Goal: Task Accomplishment & Management: Manage account settings

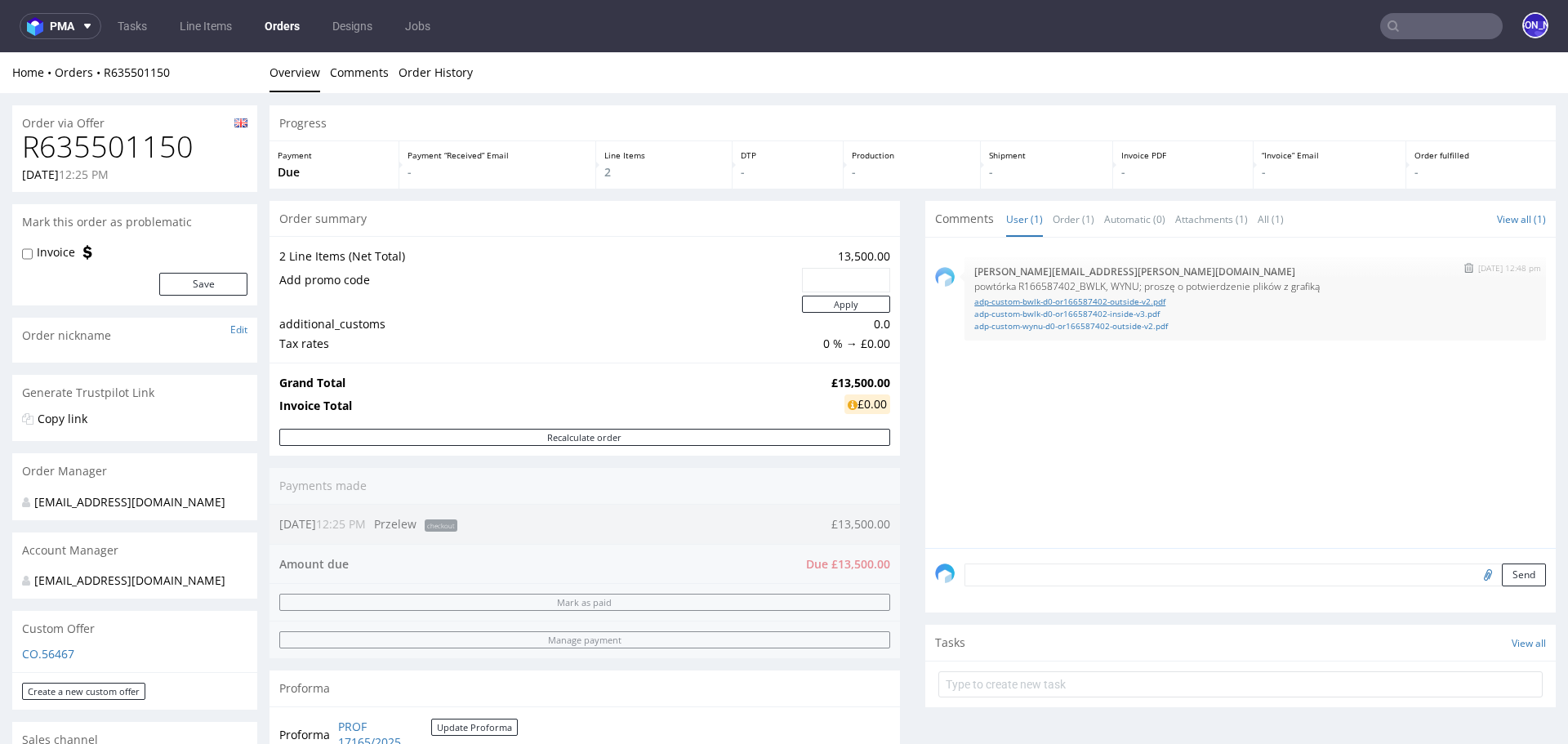
click at [1021, 299] on link "adp-custom-bwlk-d0-or166587402-outside-v2.pdf" at bounding box center [1255, 302] width 562 height 12
click at [1062, 314] on link "adp-custom-bwlk-d0-or166587402-inside-v3.pdf" at bounding box center [1255, 314] width 562 height 12
click at [1061, 324] on link "adp-custom-wynu-d0-or166587402-outside-v2.pdf" at bounding box center [1255, 326] width 562 height 12
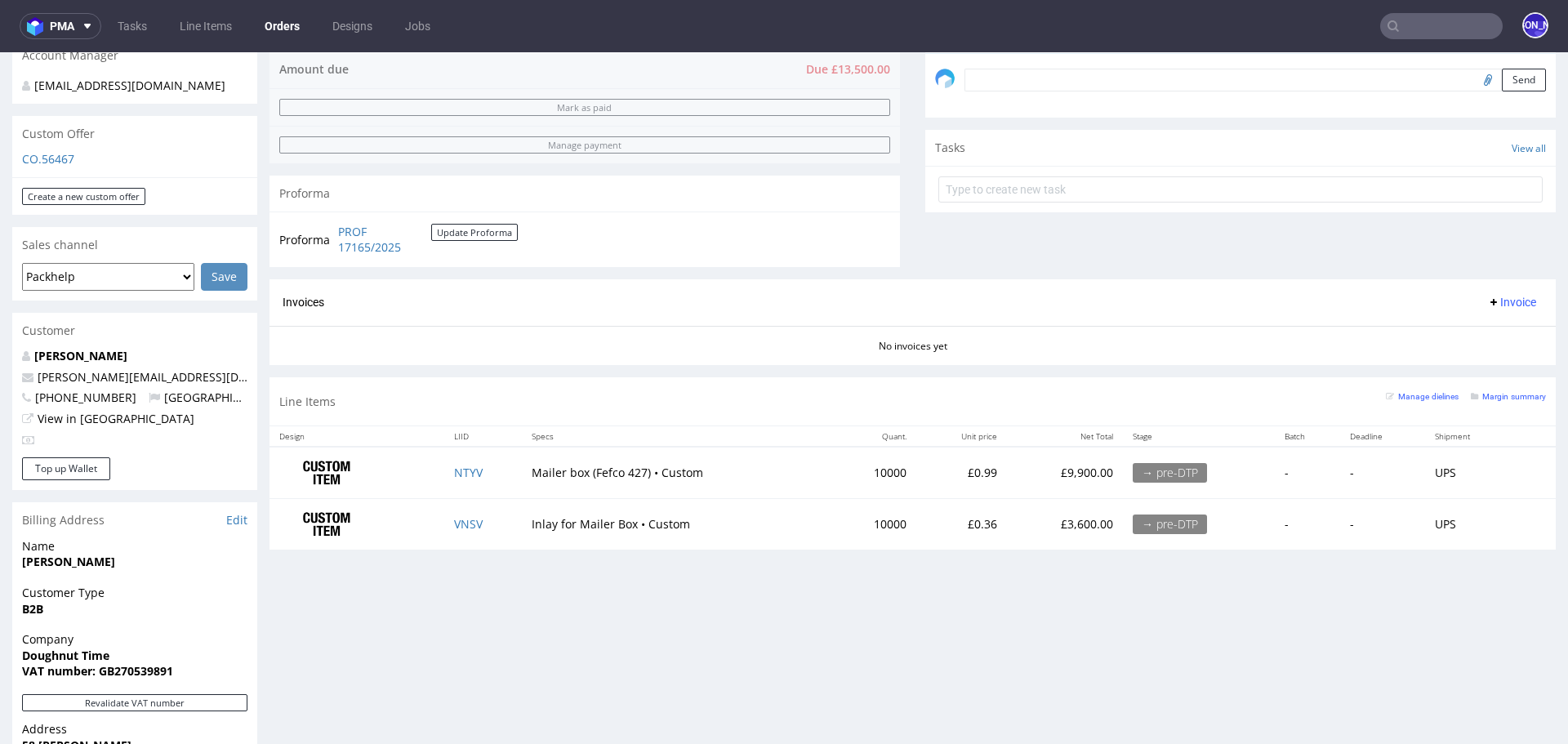
scroll to position [377, 0]
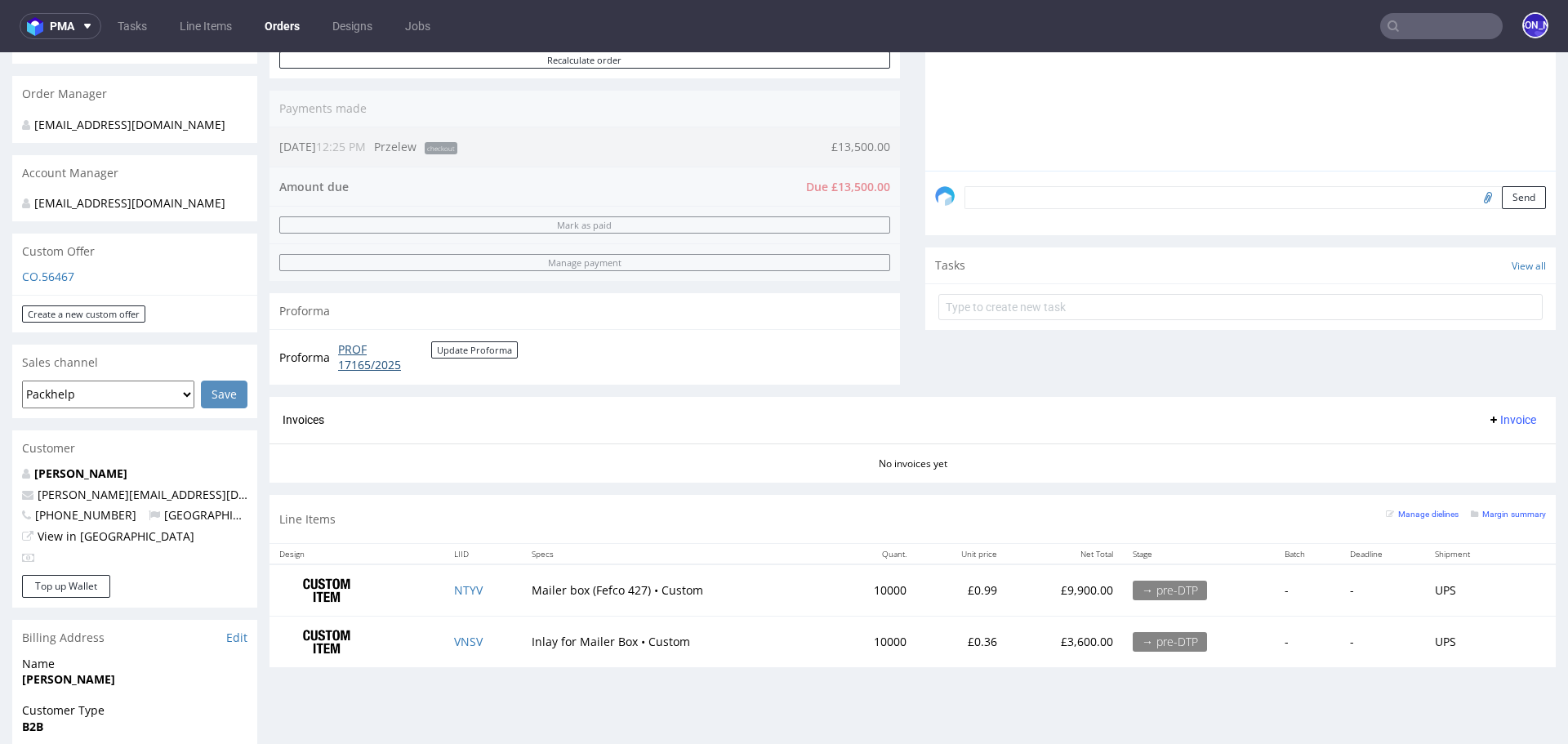
click at [364, 354] on link "PROF 17165/2025" at bounding box center [385, 357] width 93 height 32
click at [1406, 26] on input "text" at bounding box center [1442, 27] width 123 height 27
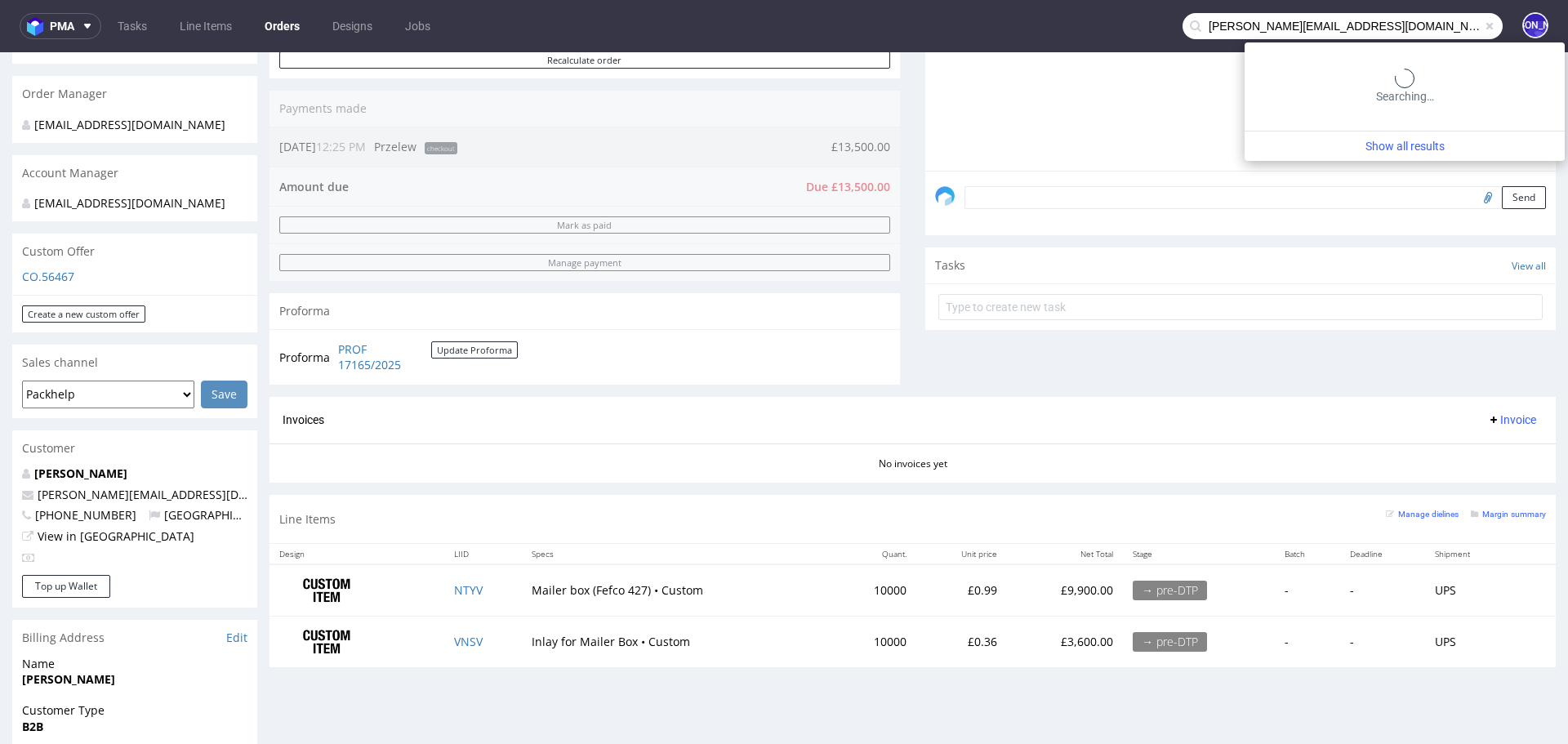
type input "[PERSON_NAME][EMAIL_ADDRESS][DOMAIN_NAME]"
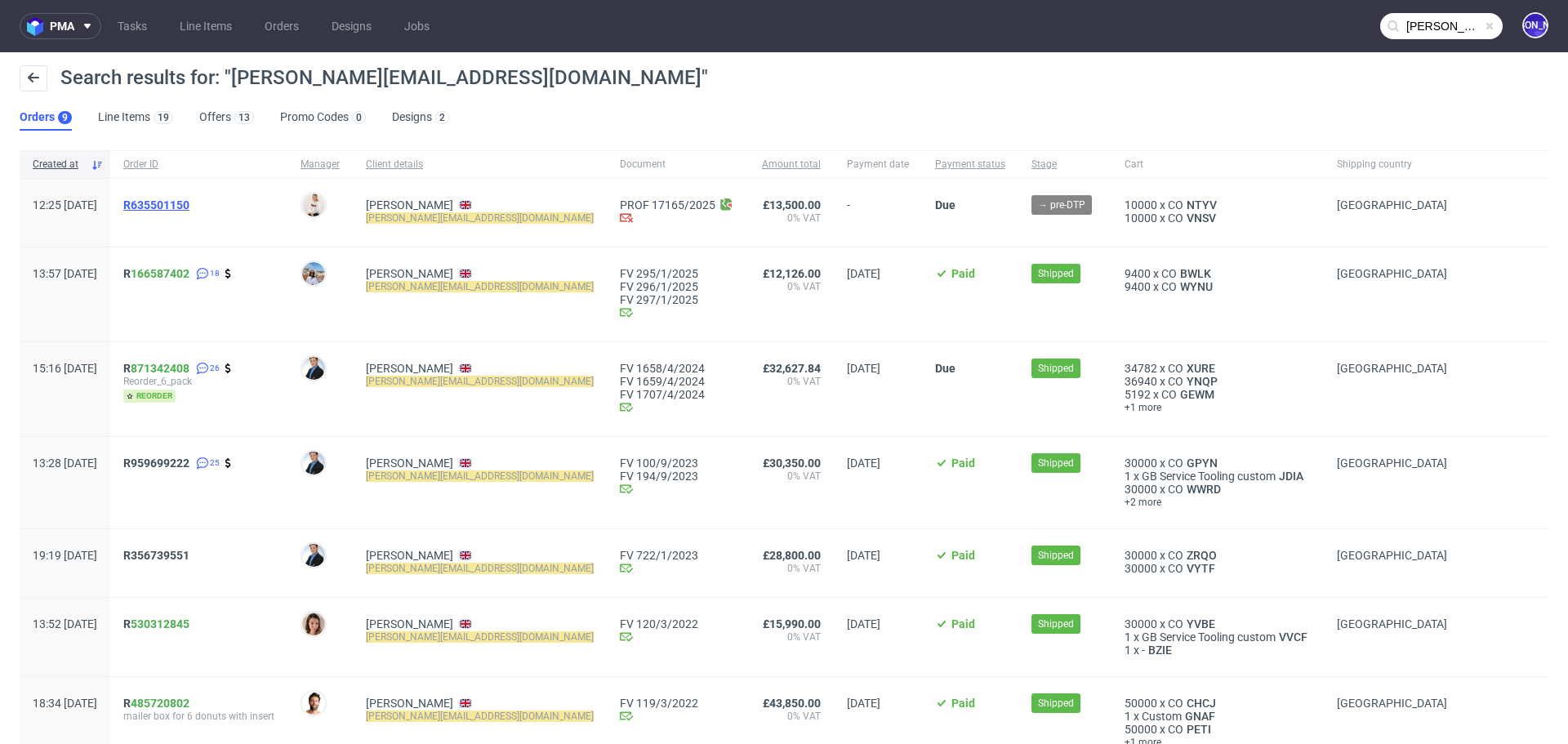
click at [189, 199] on span "R635501150" at bounding box center [157, 205] width 66 height 13
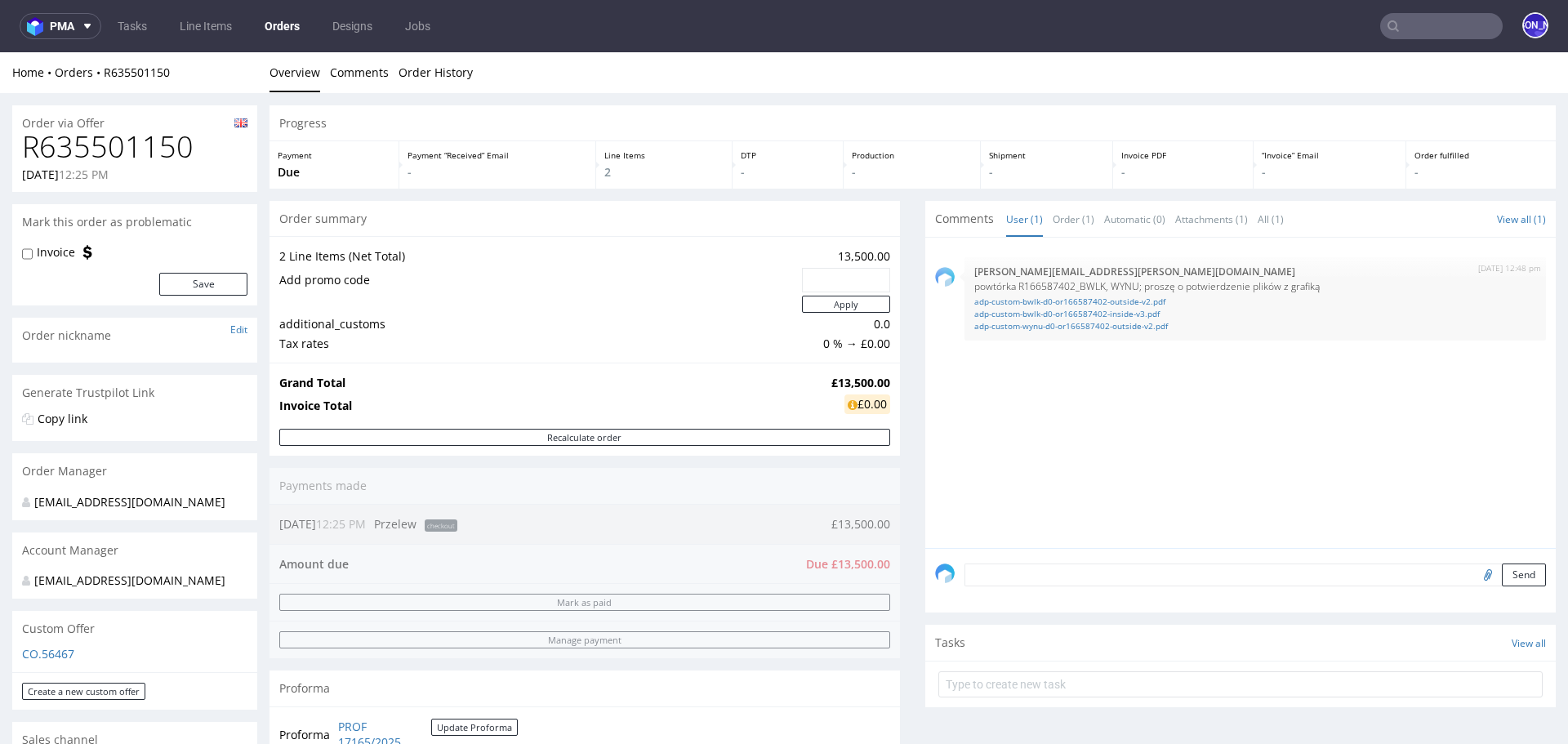
type input "[PERSON_NAME][EMAIL_ADDRESS][DOMAIN_NAME]"
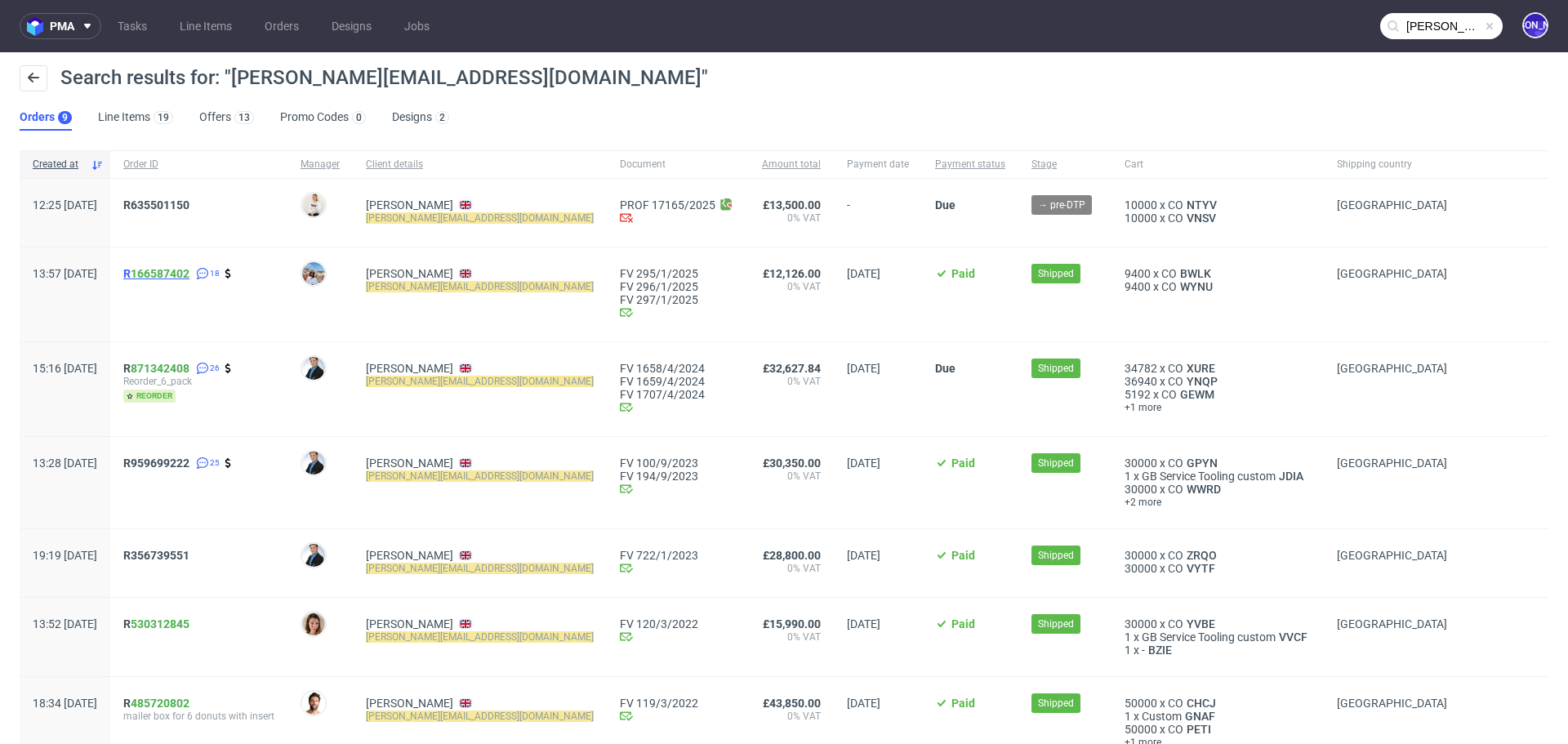
click at [177, 272] on span "R 166587402" at bounding box center [157, 274] width 66 height 13
click at [175, 274] on span "R 166587402" at bounding box center [157, 274] width 66 height 13
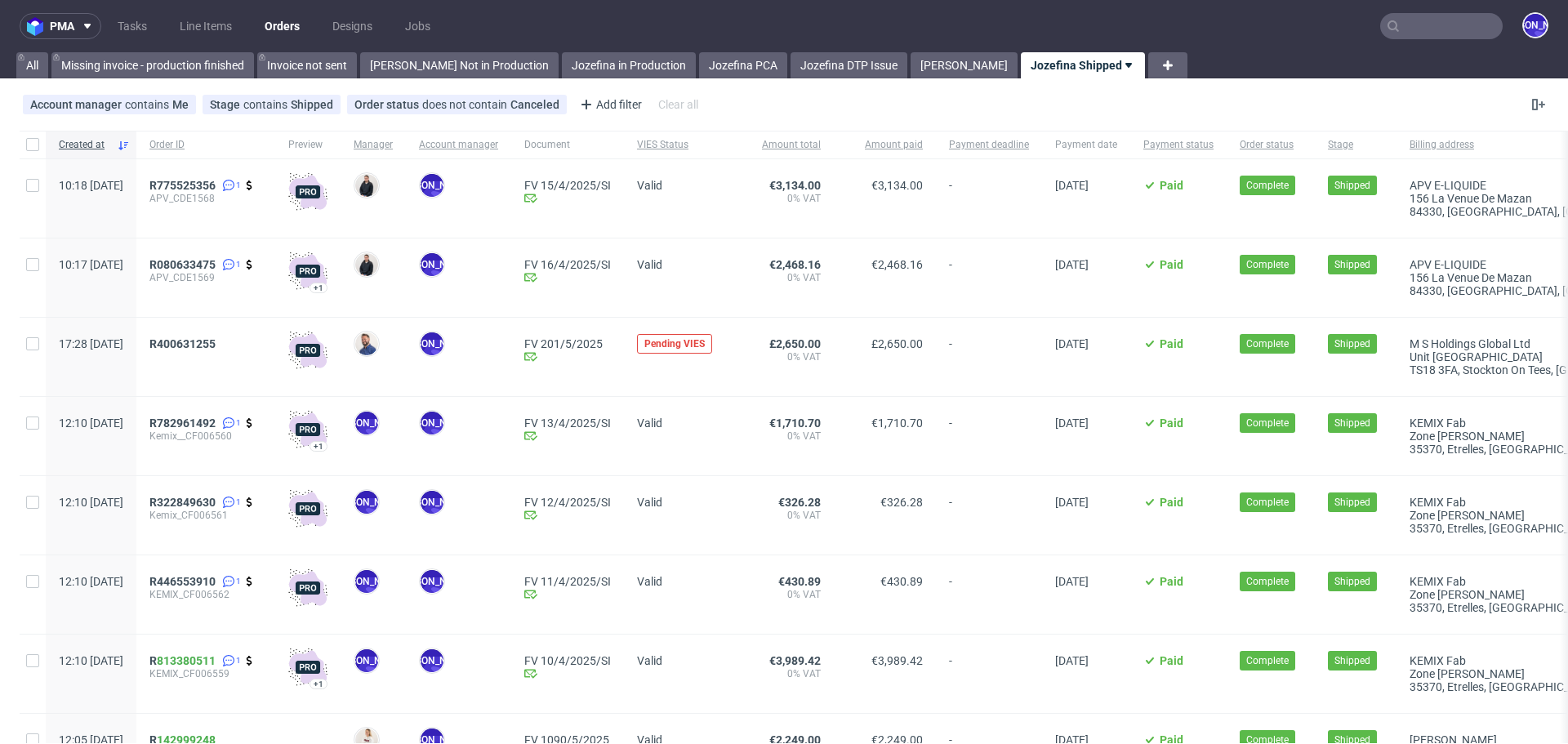
click at [1420, 16] on input "text" at bounding box center [1442, 27] width 123 height 27
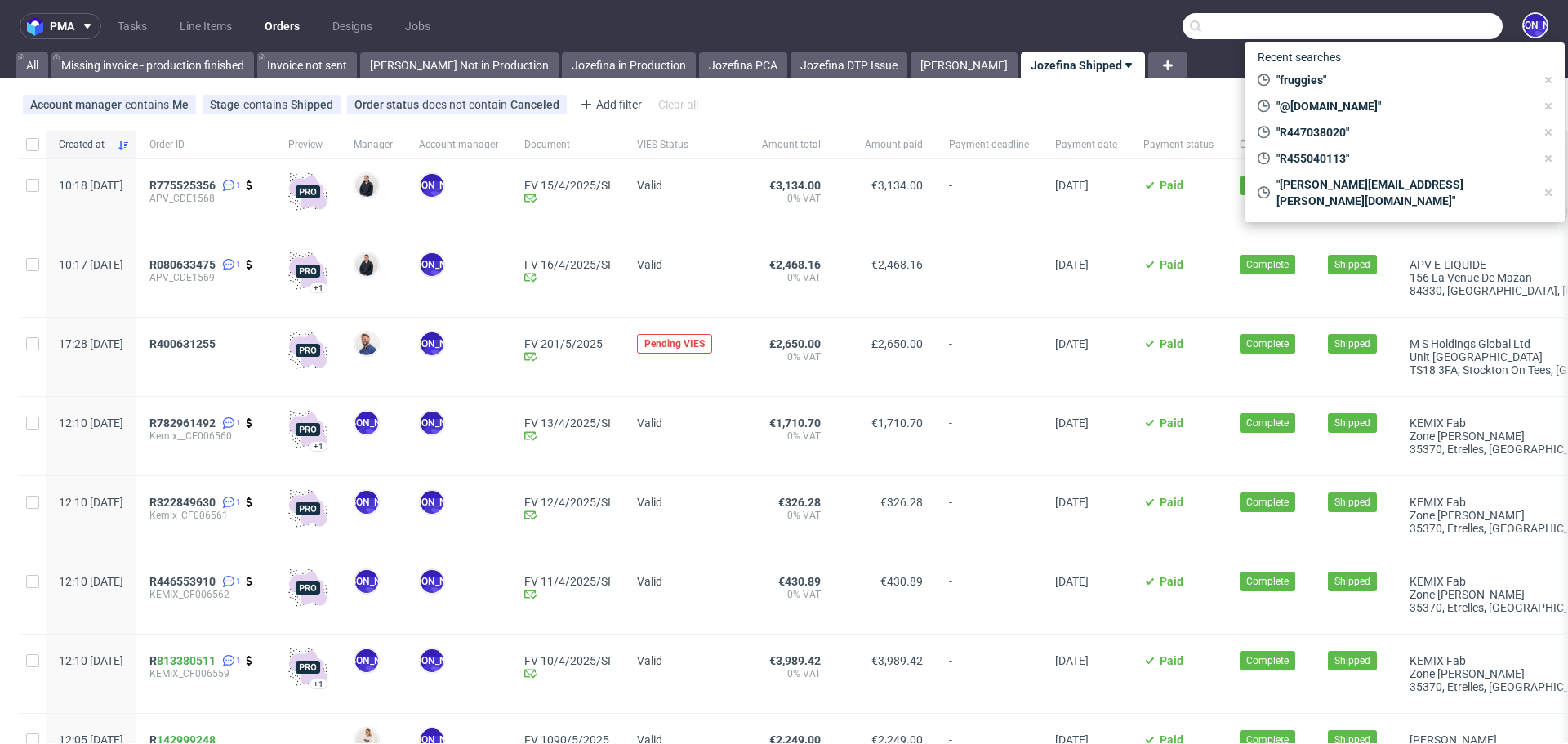
paste input "c.lizier@beautigloo.fr"
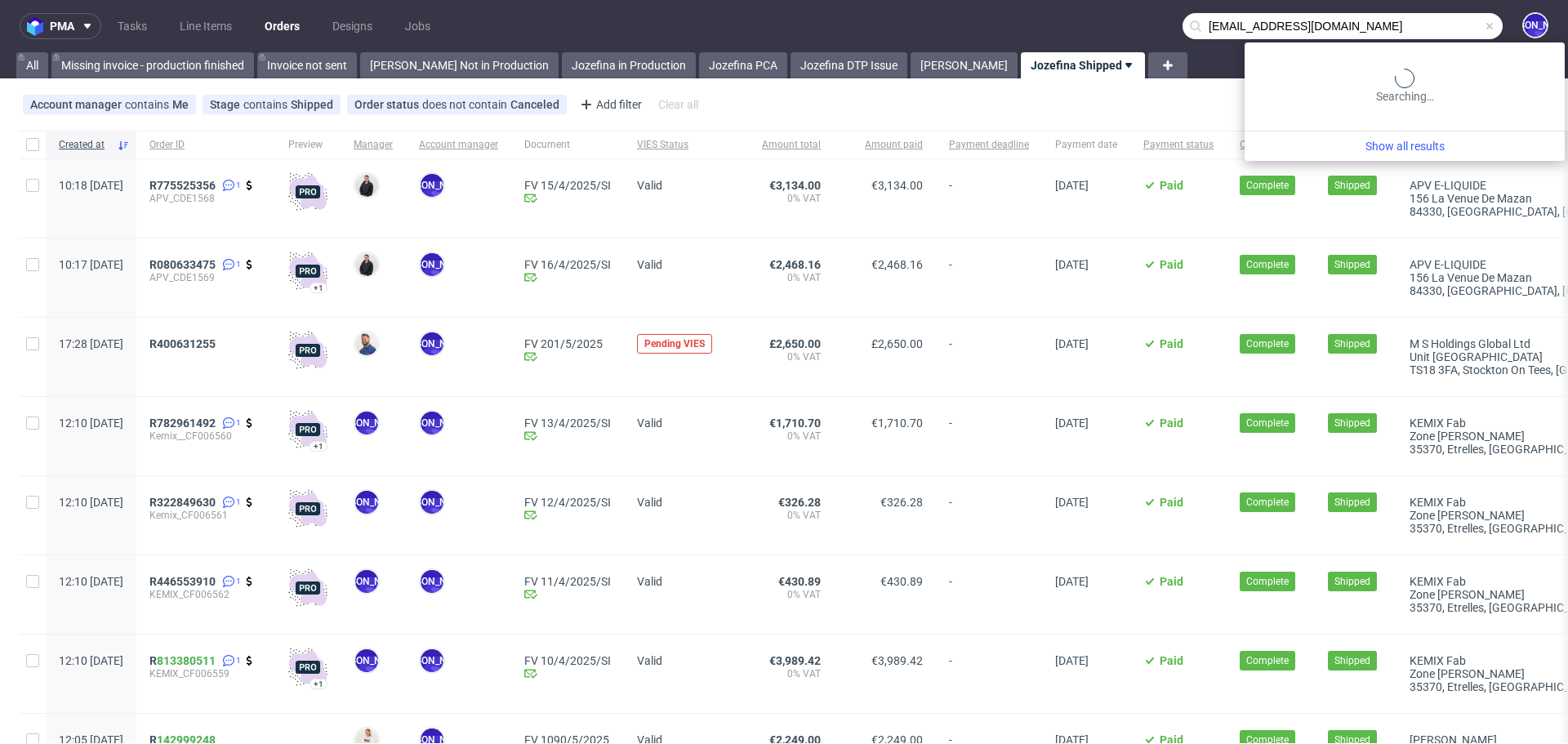
type input "c.lizier@beautigloo.fr"
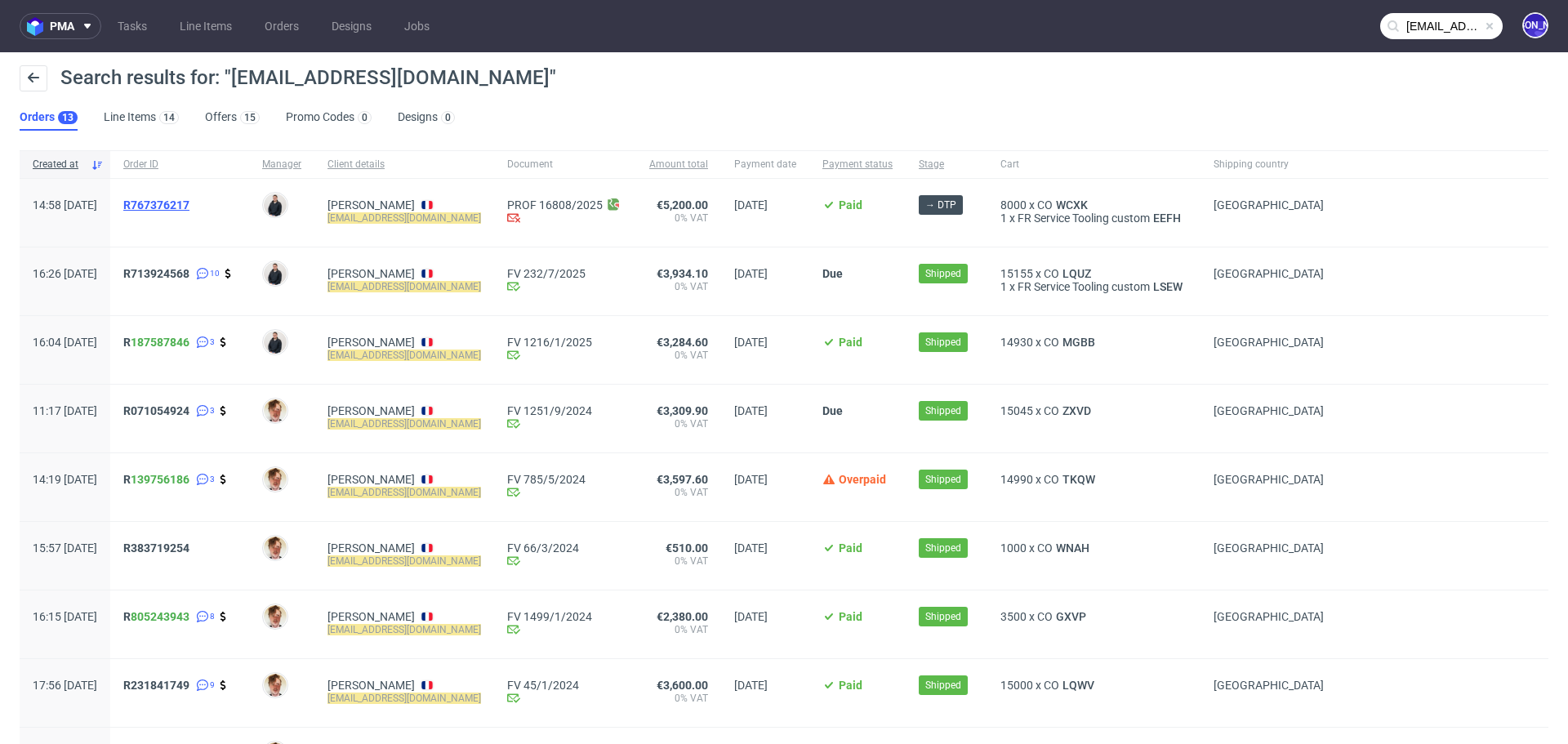
click at [190, 202] on span "R767376217" at bounding box center [157, 205] width 66 height 13
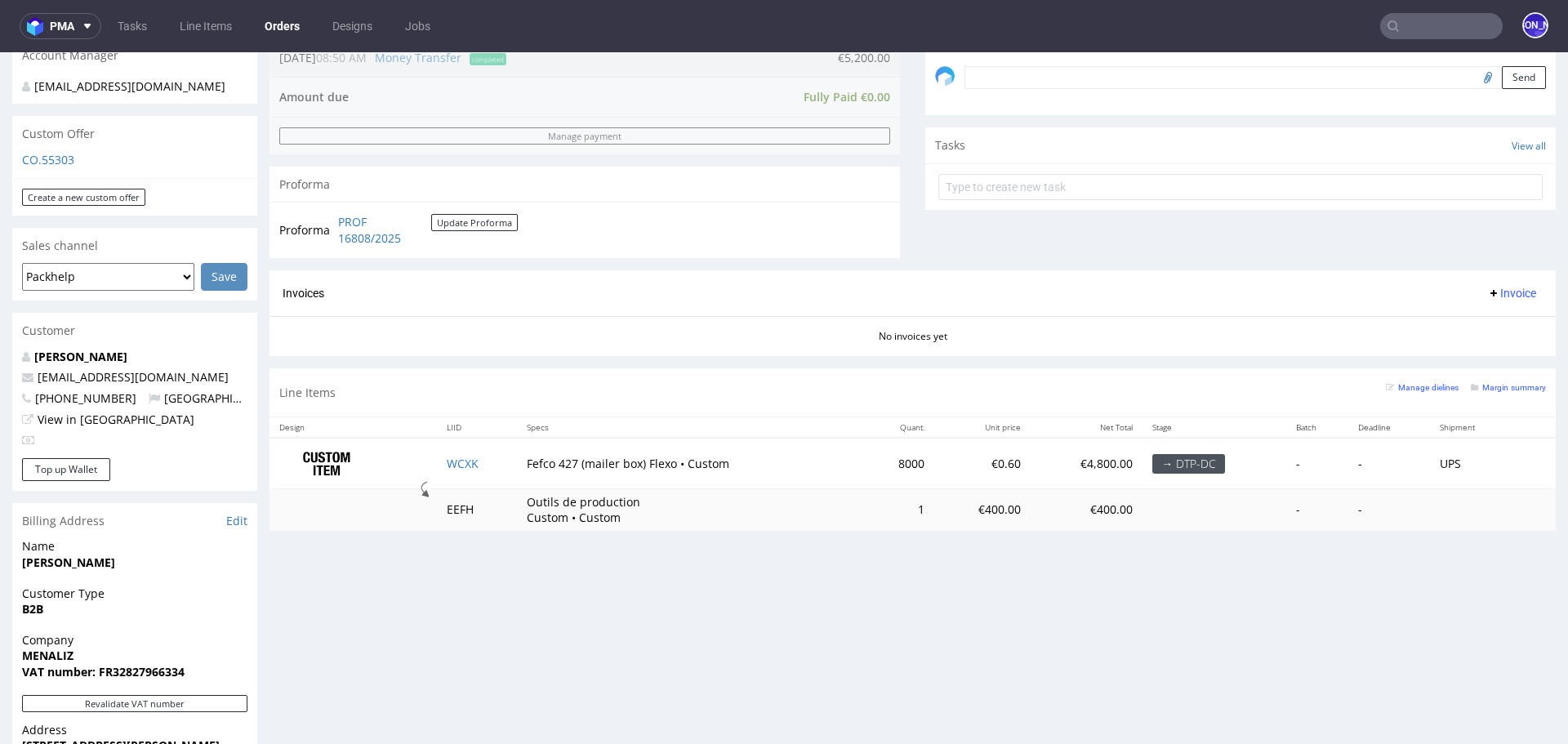
scroll to position [461, 0]
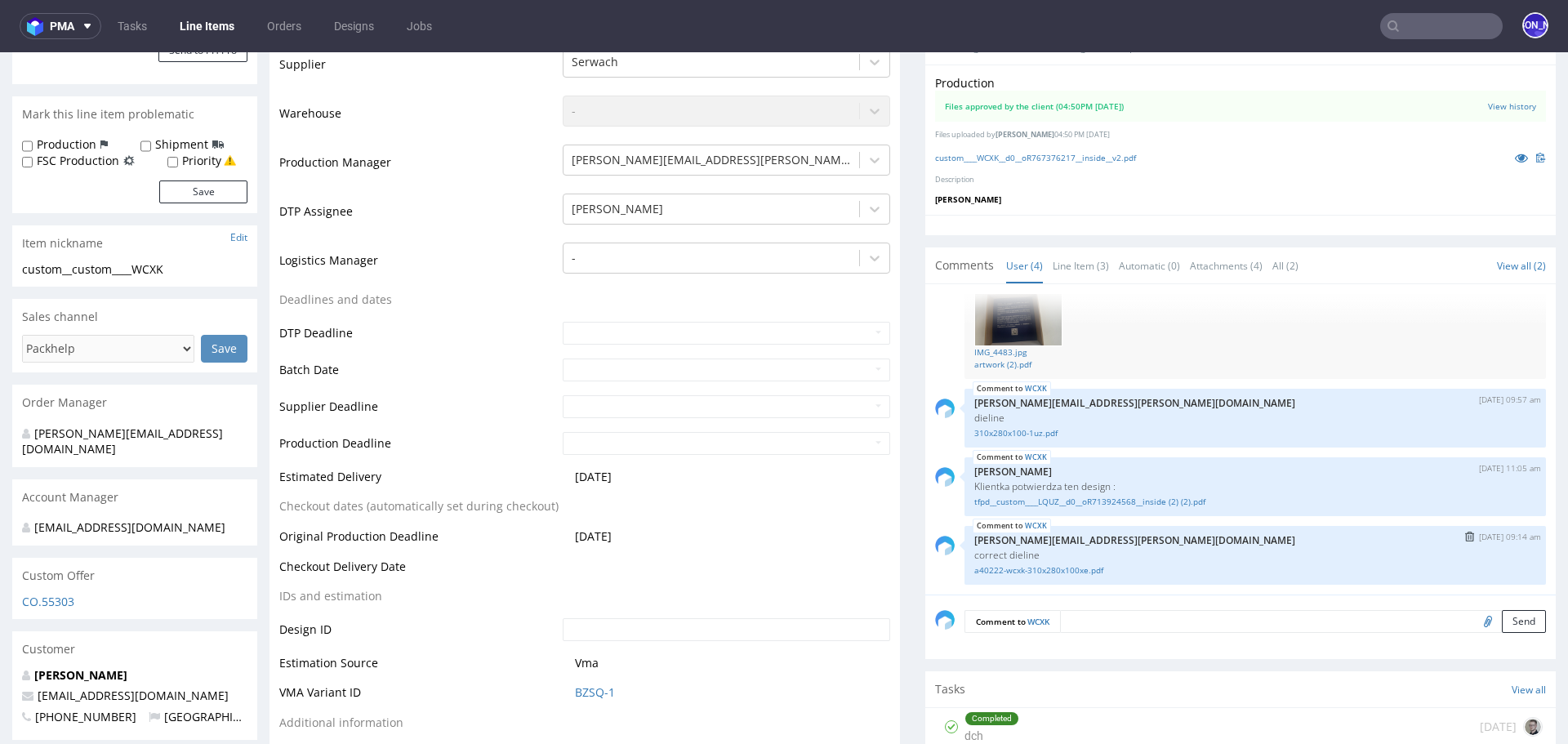
scroll to position [400, 0]
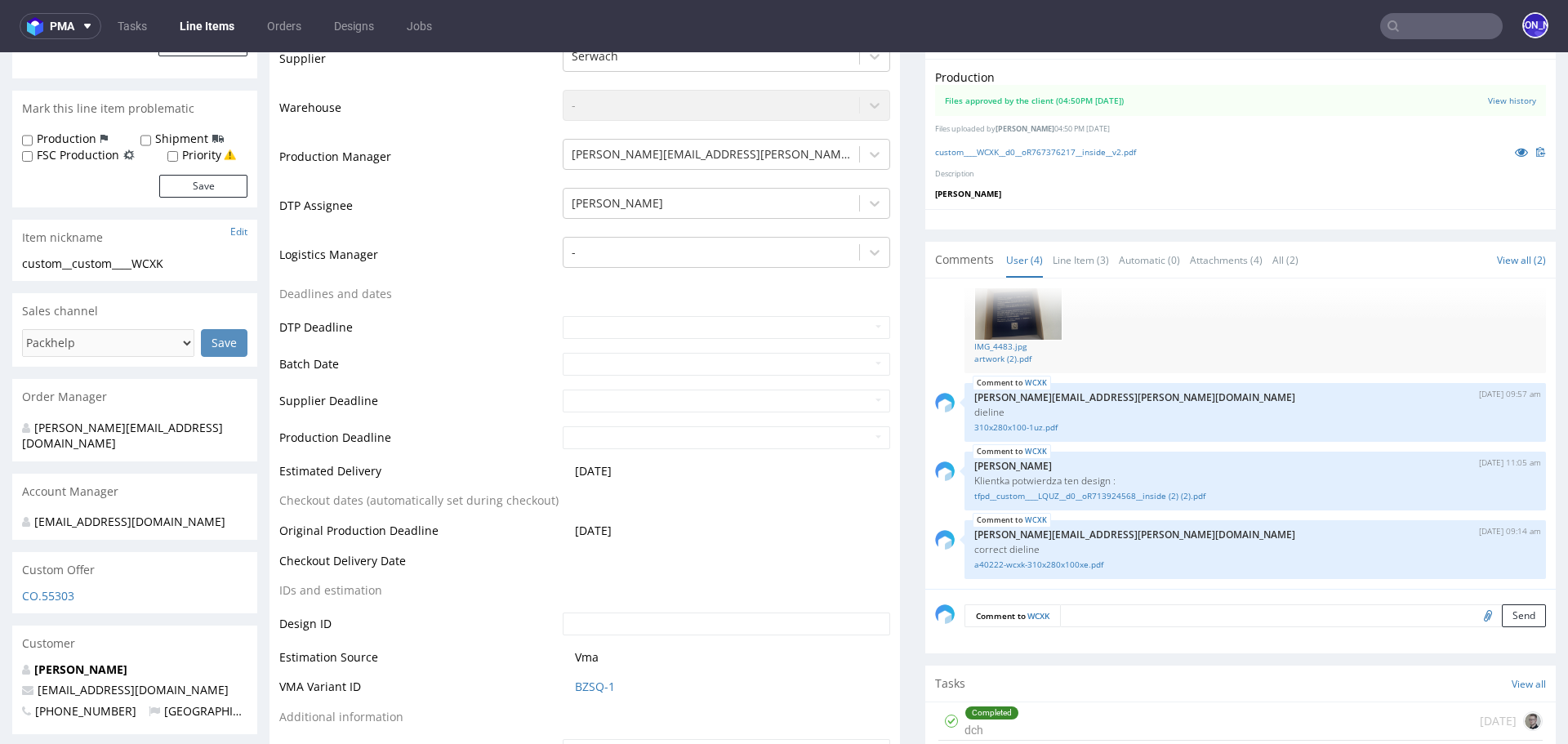
click at [1099, 609] on textarea at bounding box center [1303, 616] width 486 height 23
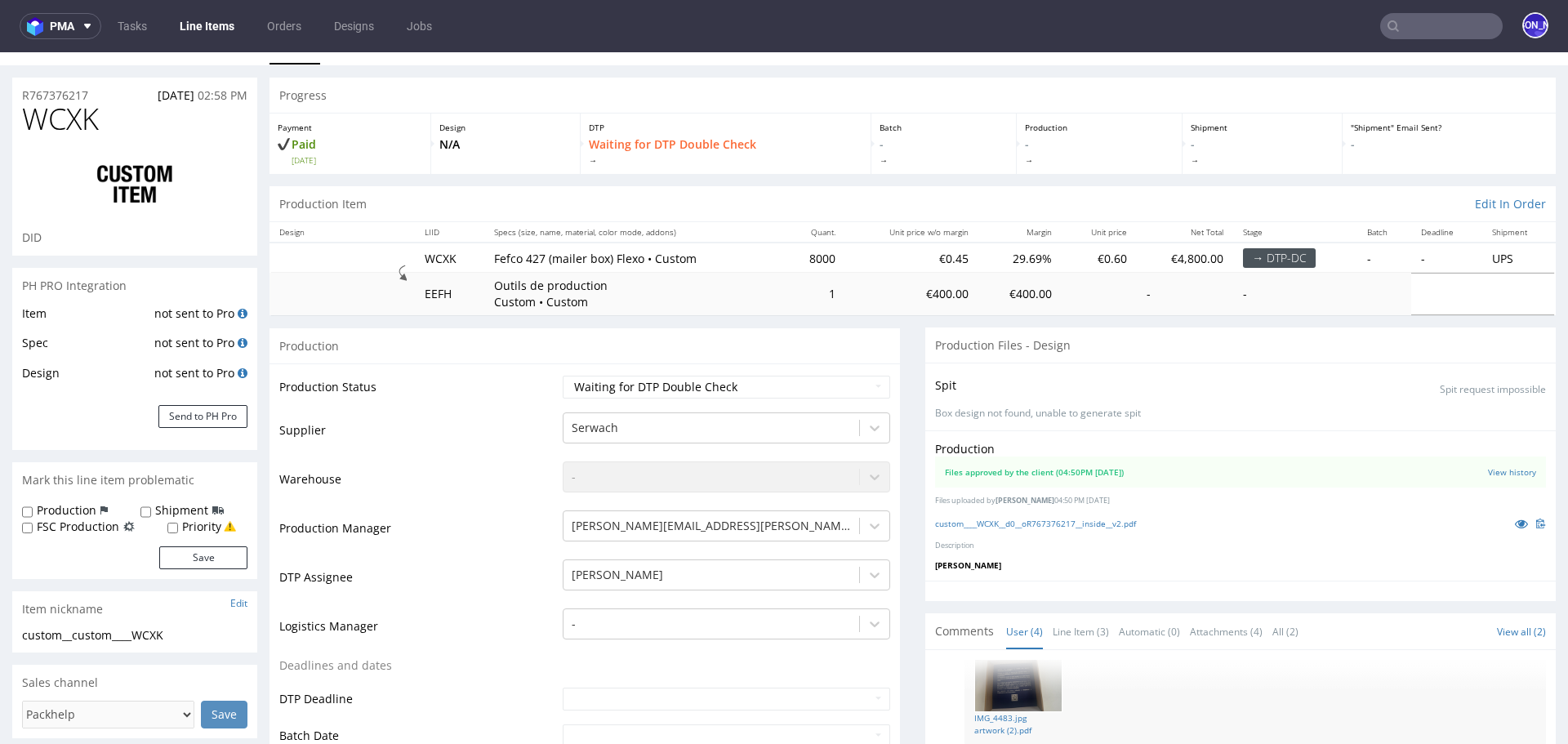
scroll to position [0, 0]
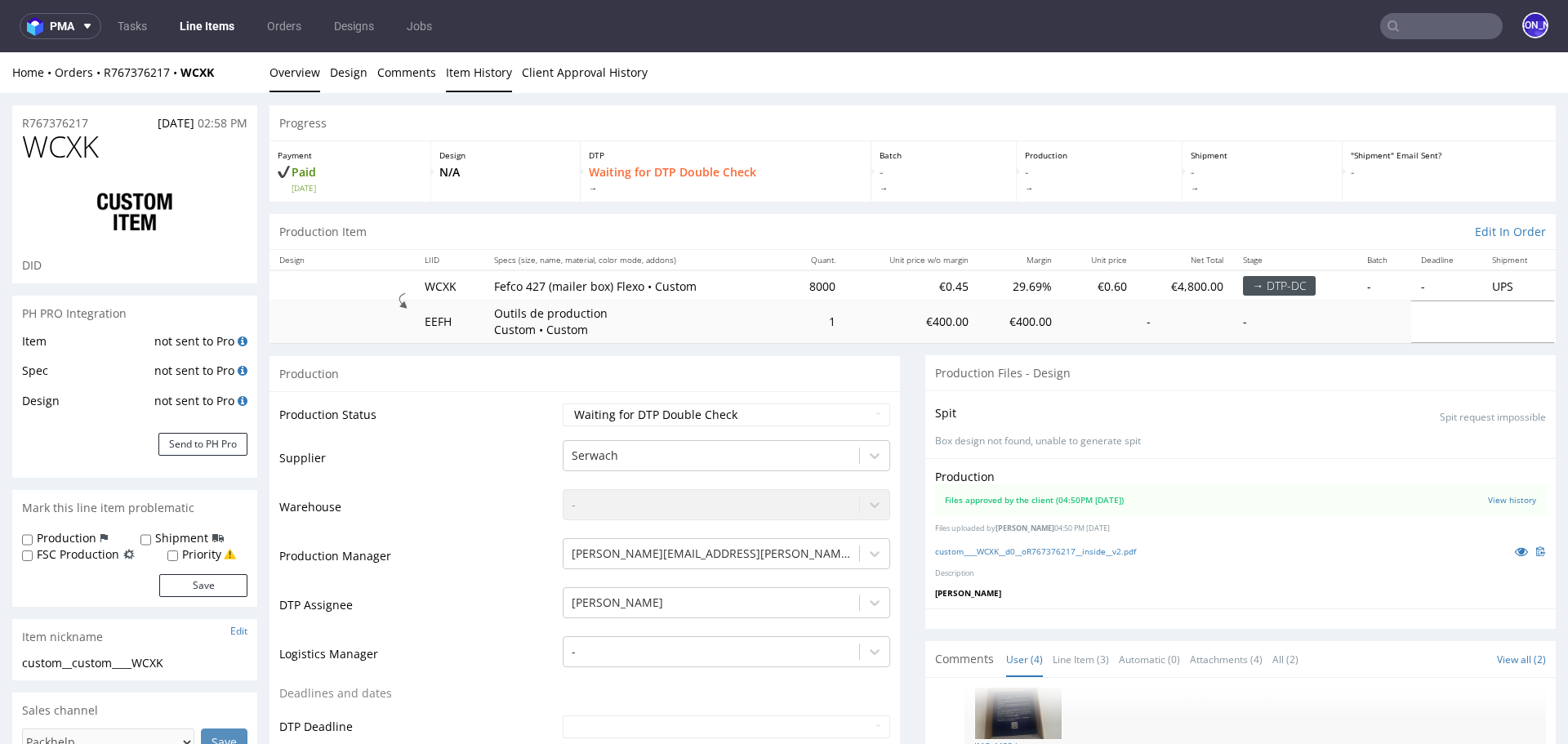
click at [472, 79] on link "Item History" at bounding box center [479, 72] width 66 height 40
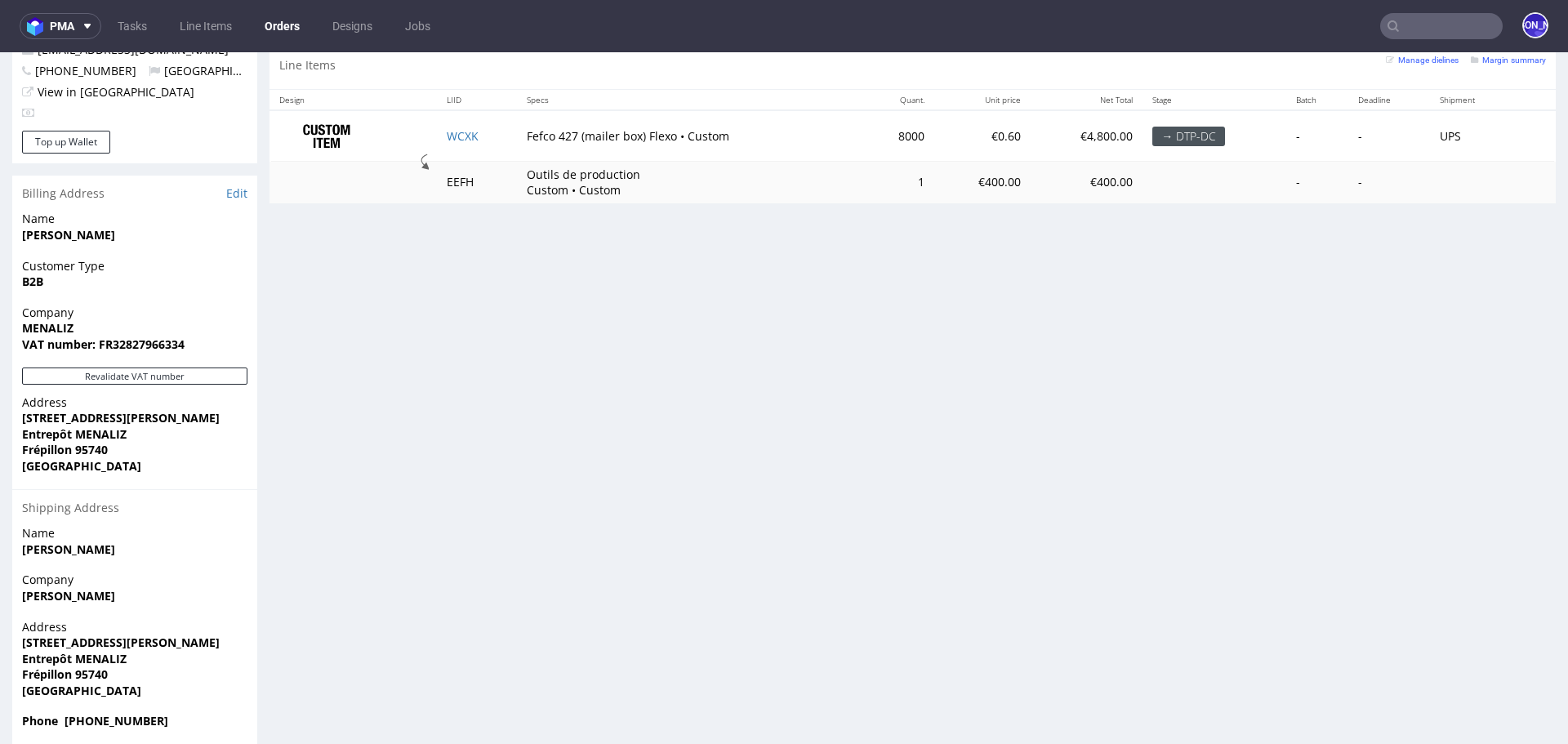
scroll to position [834, 0]
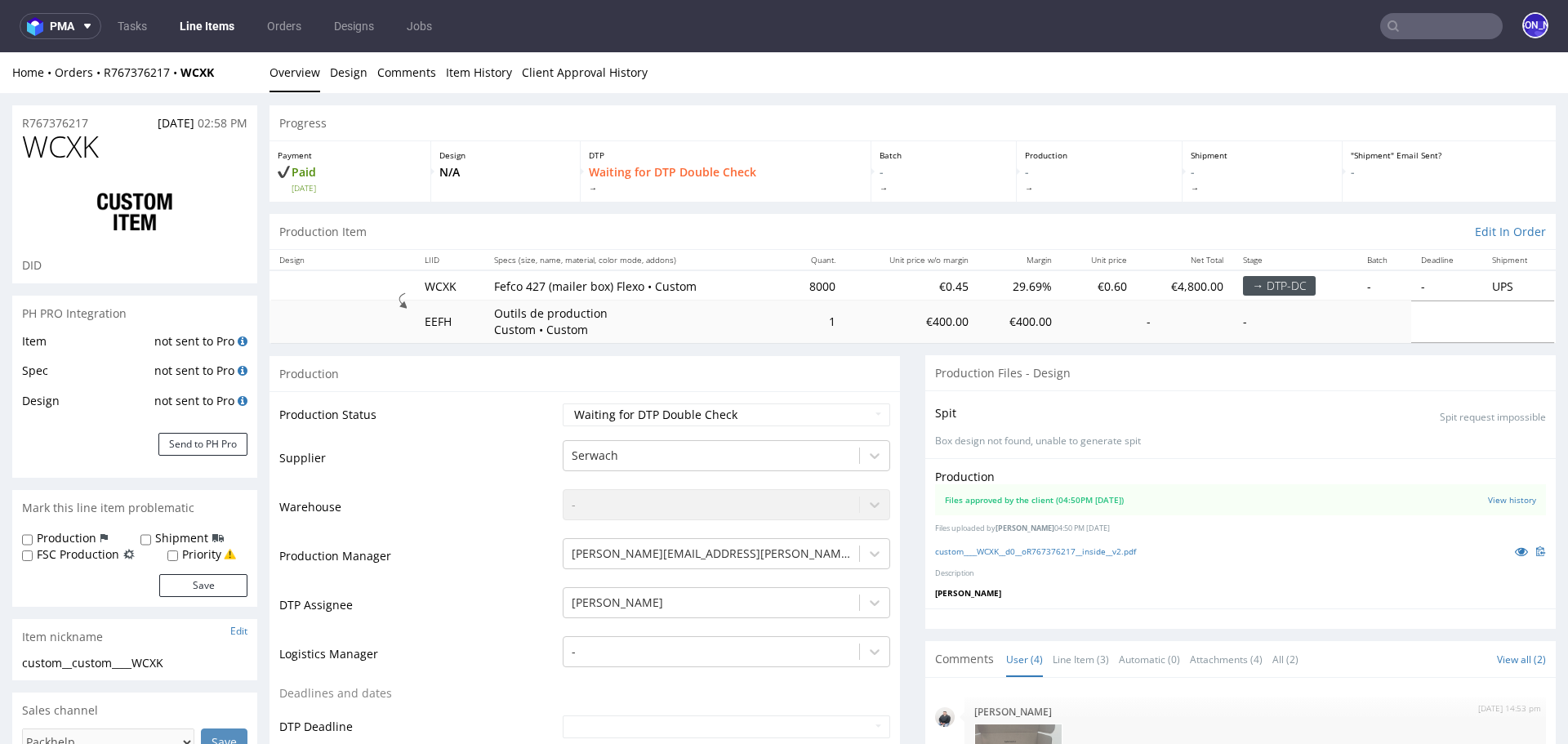
scroll to position [99, 0]
drag, startPoint x: 116, startPoint y: 124, endPoint x: 0, endPoint y: 124, distance: 116.0
copy p "R767376217"
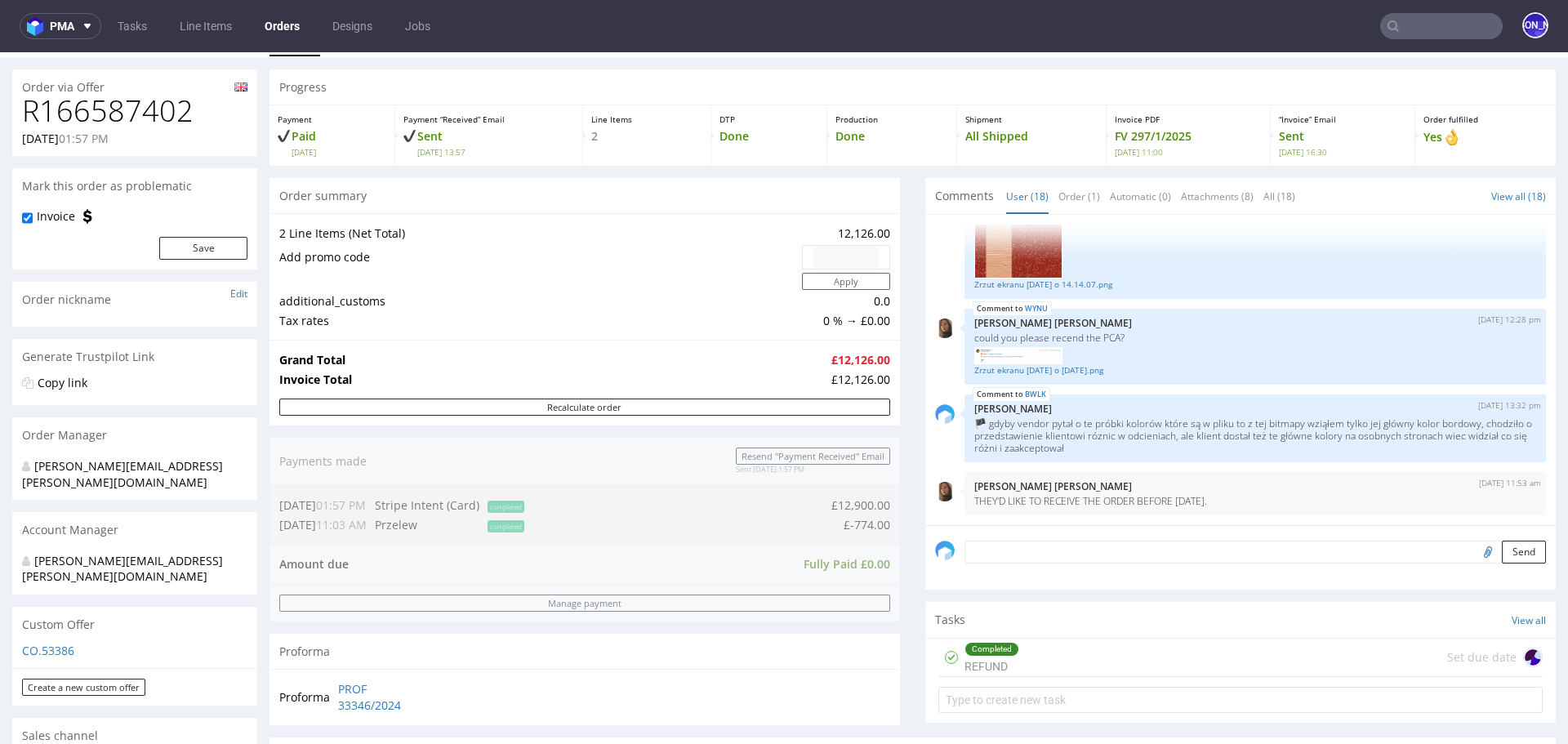
scroll to position [50, 0]
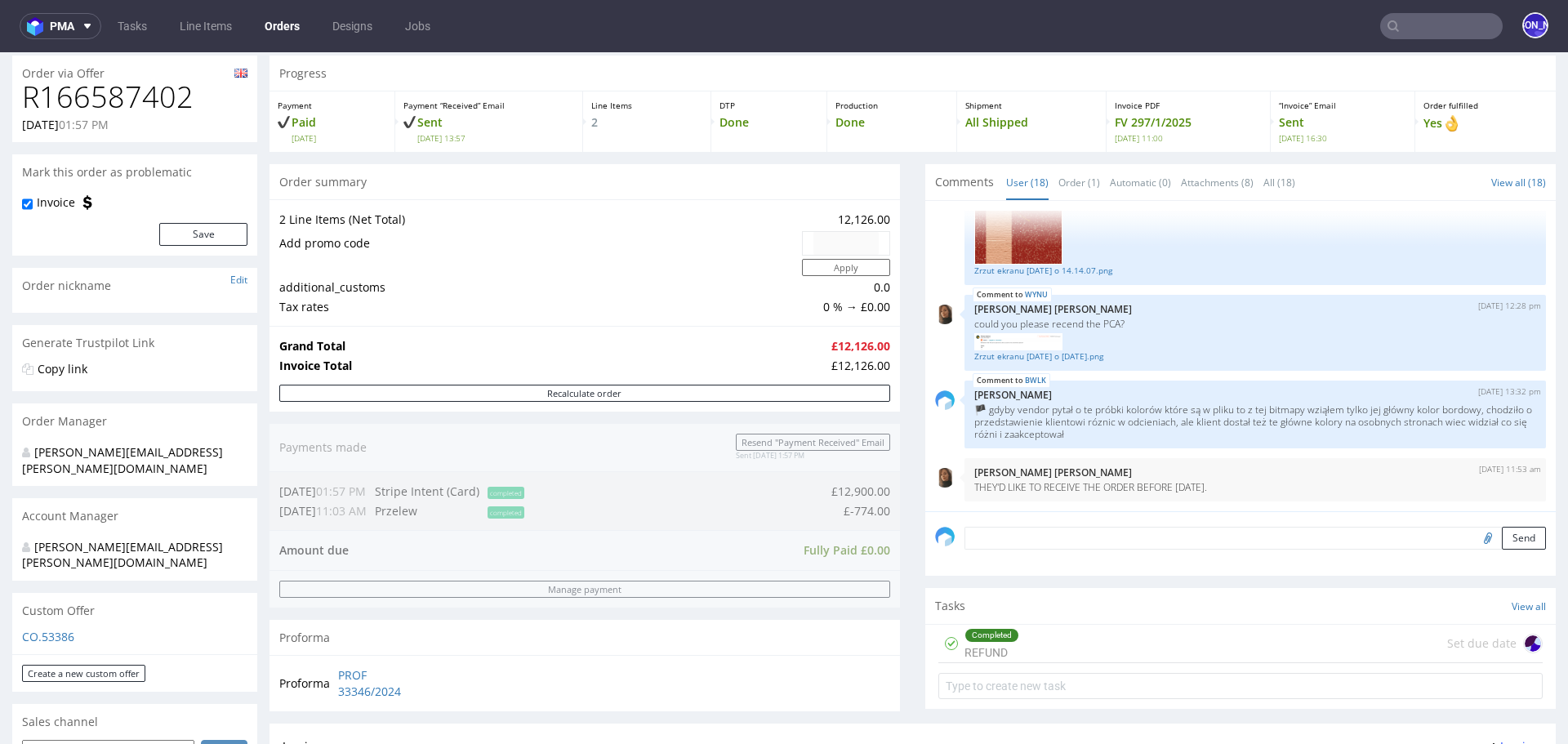
click at [1072, 629] on div "Completed REFUND Set due date" at bounding box center [1240, 644] width 604 height 38
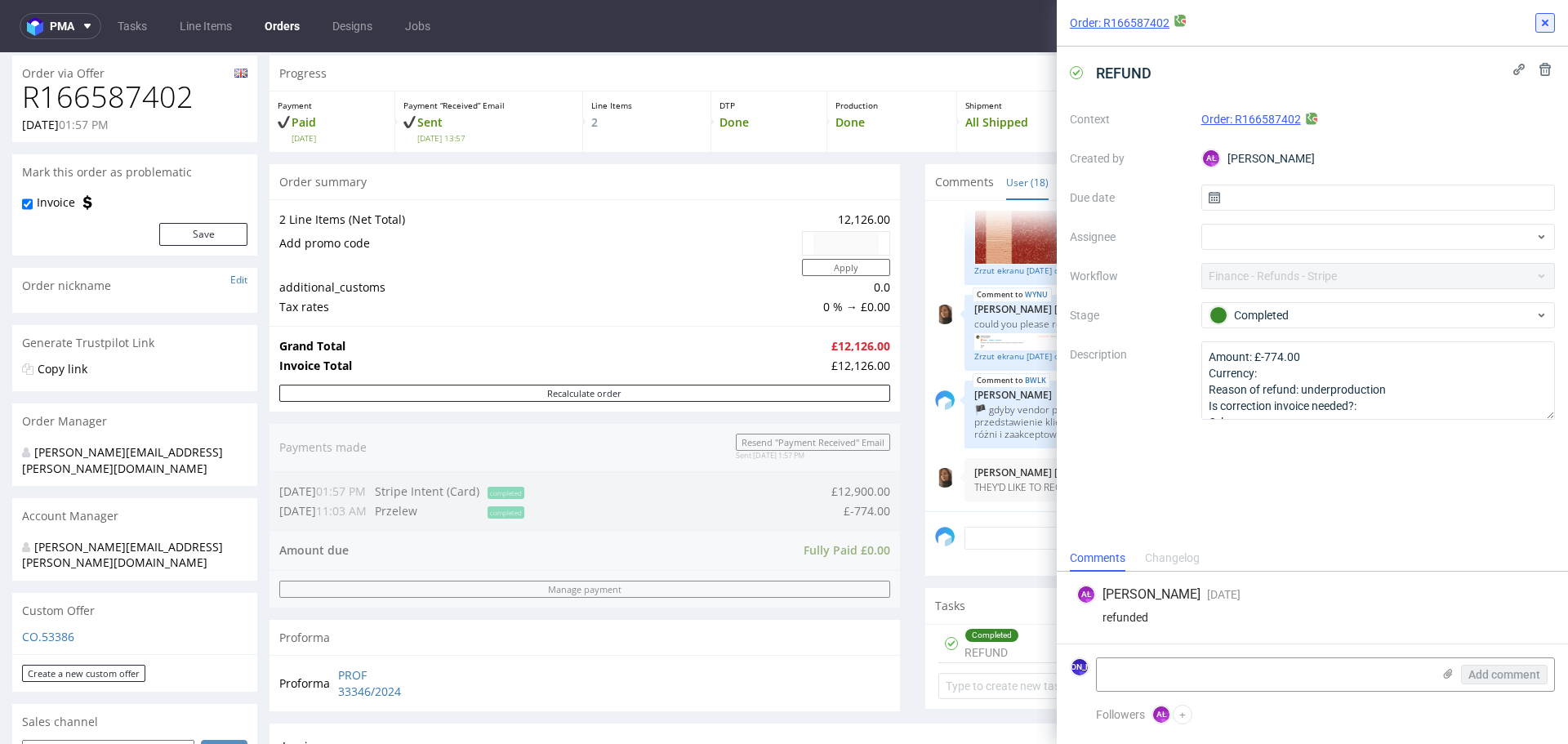
click at [1540, 20] on icon at bounding box center [1546, 23] width 13 height 13
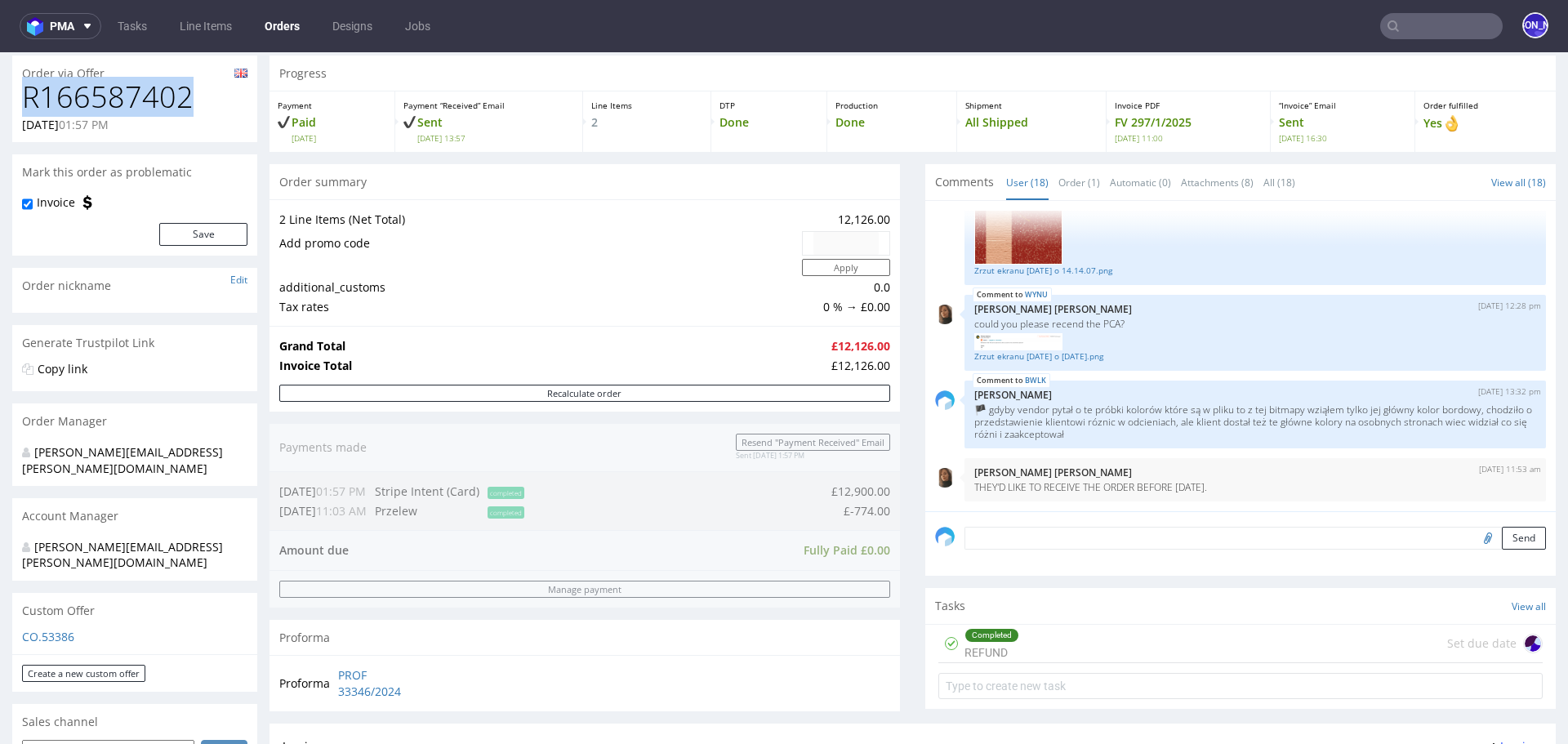
drag, startPoint x: 211, startPoint y: 105, endPoint x: 0, endPoint y: 105, distance: 211.0
copy h1 "R166587402"
